Goal: Check status: Check status

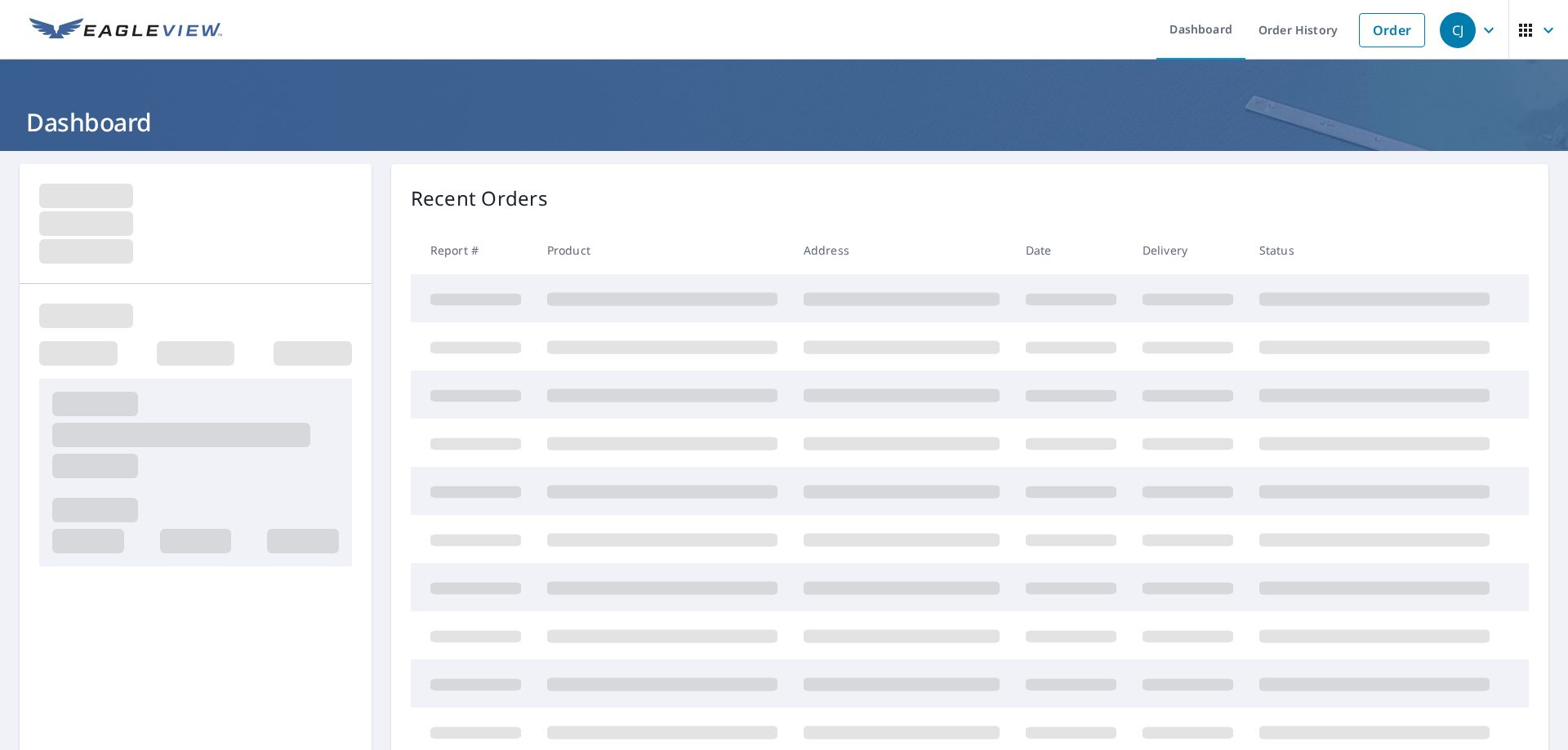
scroll to position [212, 0]
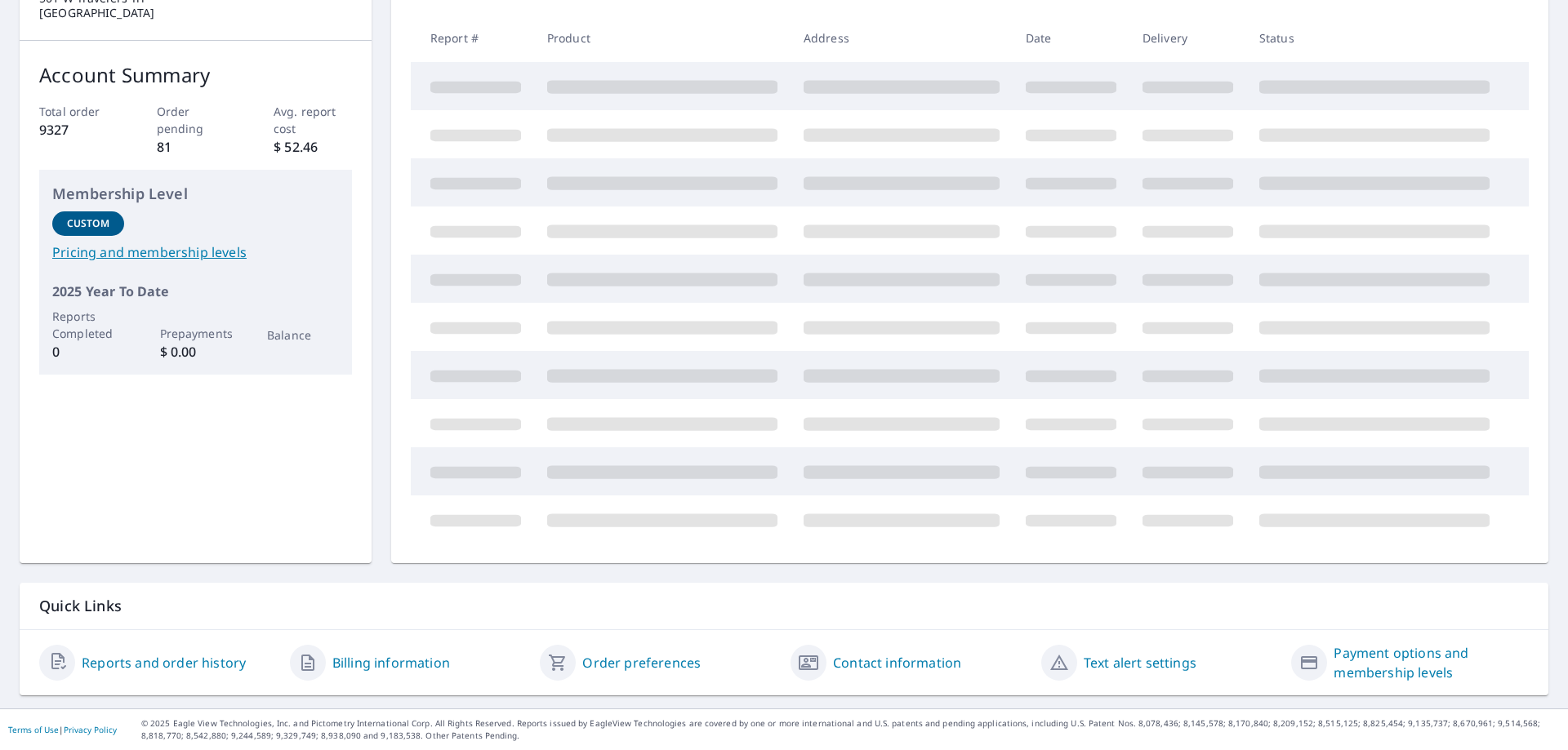
click at [157, 665] on link "Reports and order history" at bounding box center [164, 663] width 164 height 19
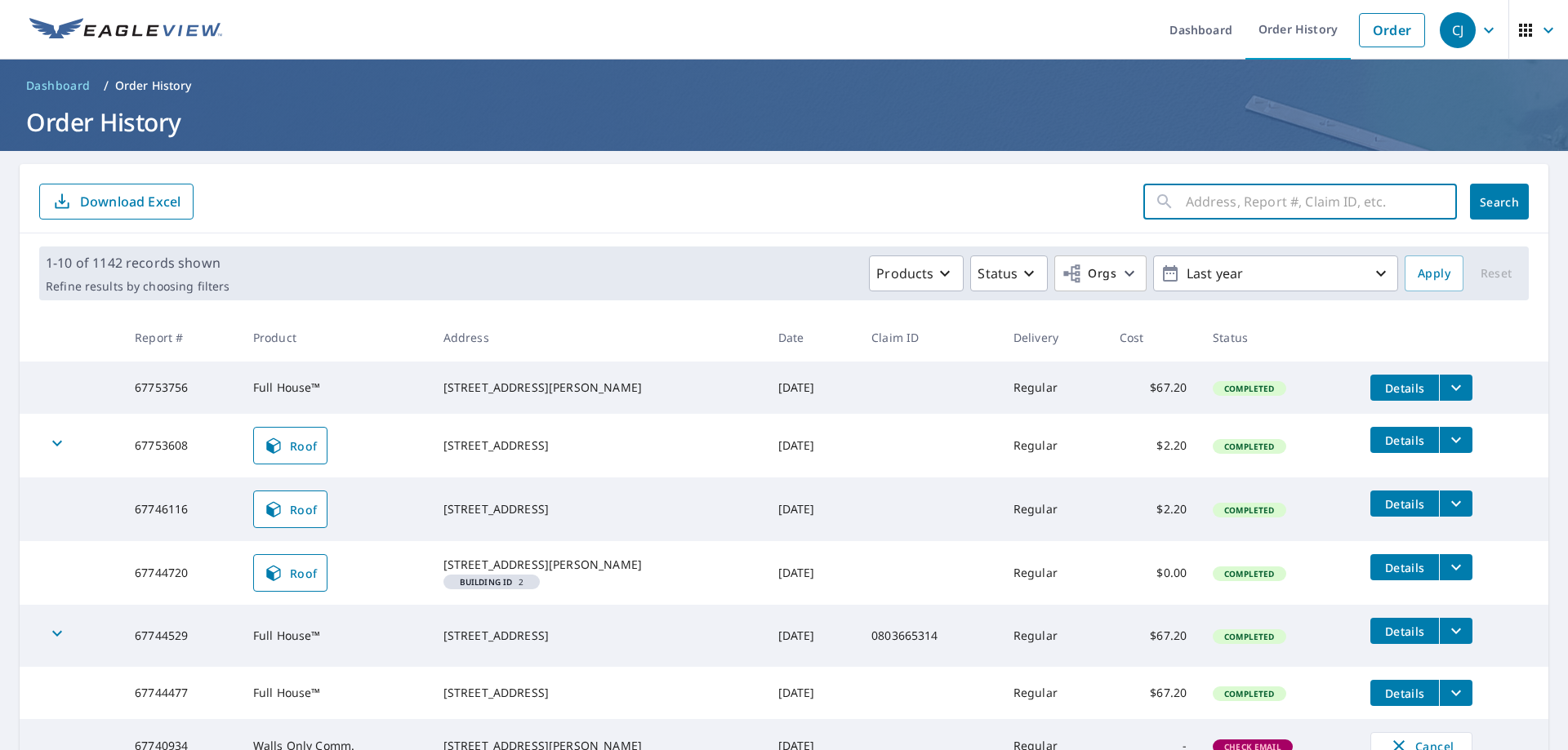
click at [1224, 201] on input "text" at bounding box center [1321, 201] width 271 height 46
type input "67684792"
click at [1488, 200] on span "Search" at bounding box center [1499, 202] width 33 height 16
